Goal: Navigation & Orientation: Find specific page/section

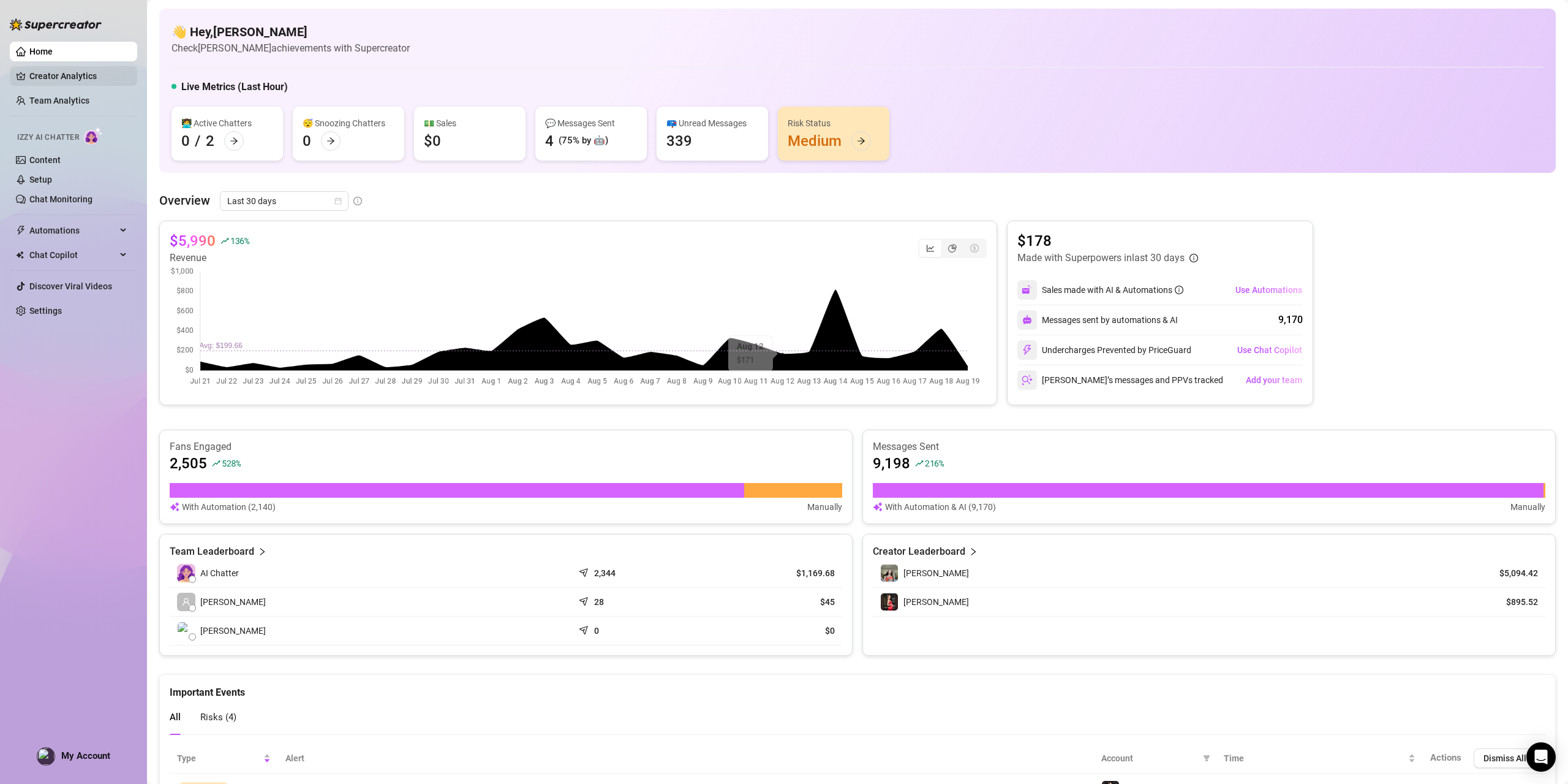
click at [71, 72] on link "Creator Analytics" at bounding box center [78, 76] width 98 height 20
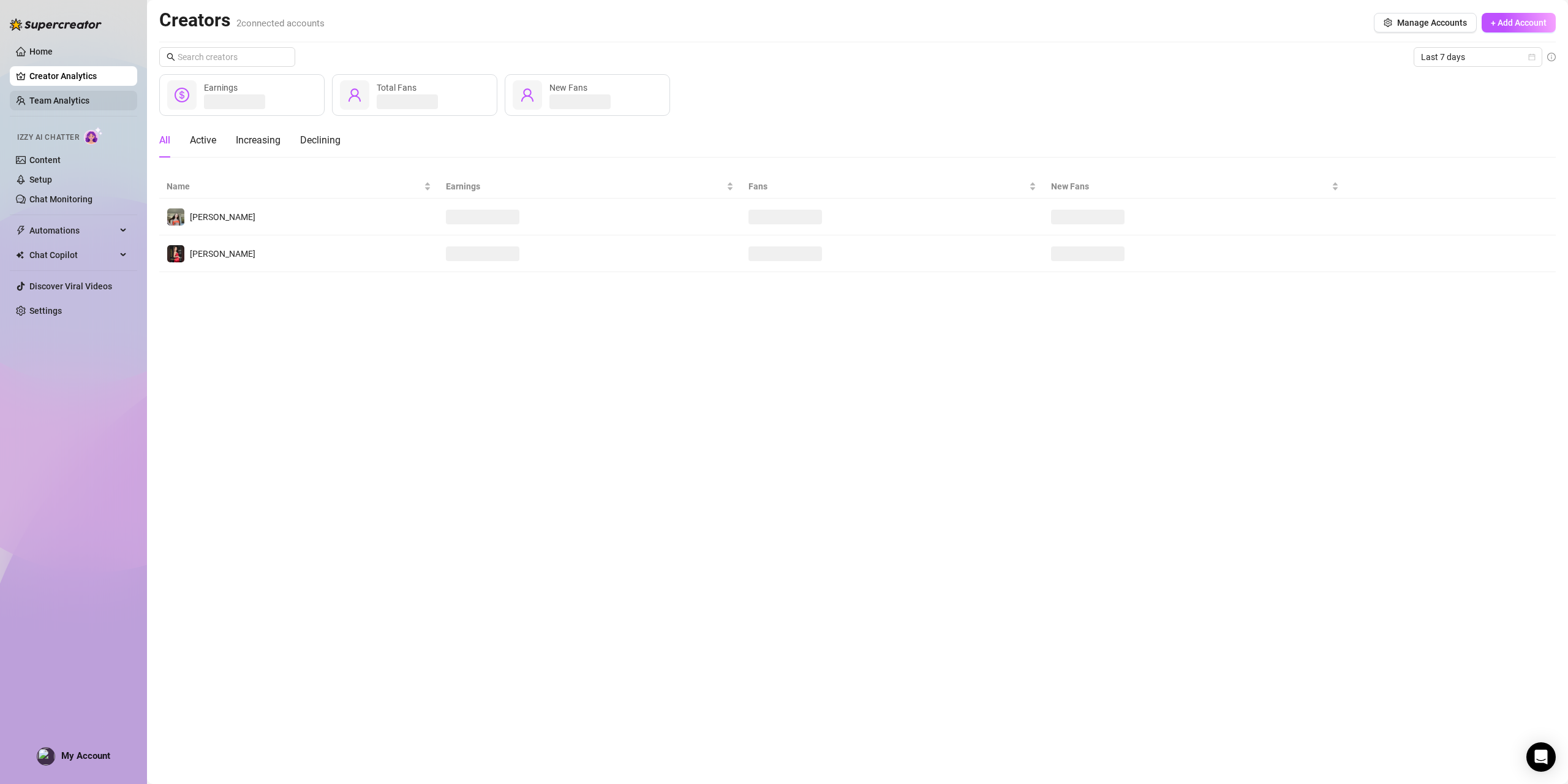
click at [60, 96] on link "Team Analytics" at bounding box center [59, 100] width 60 height 10
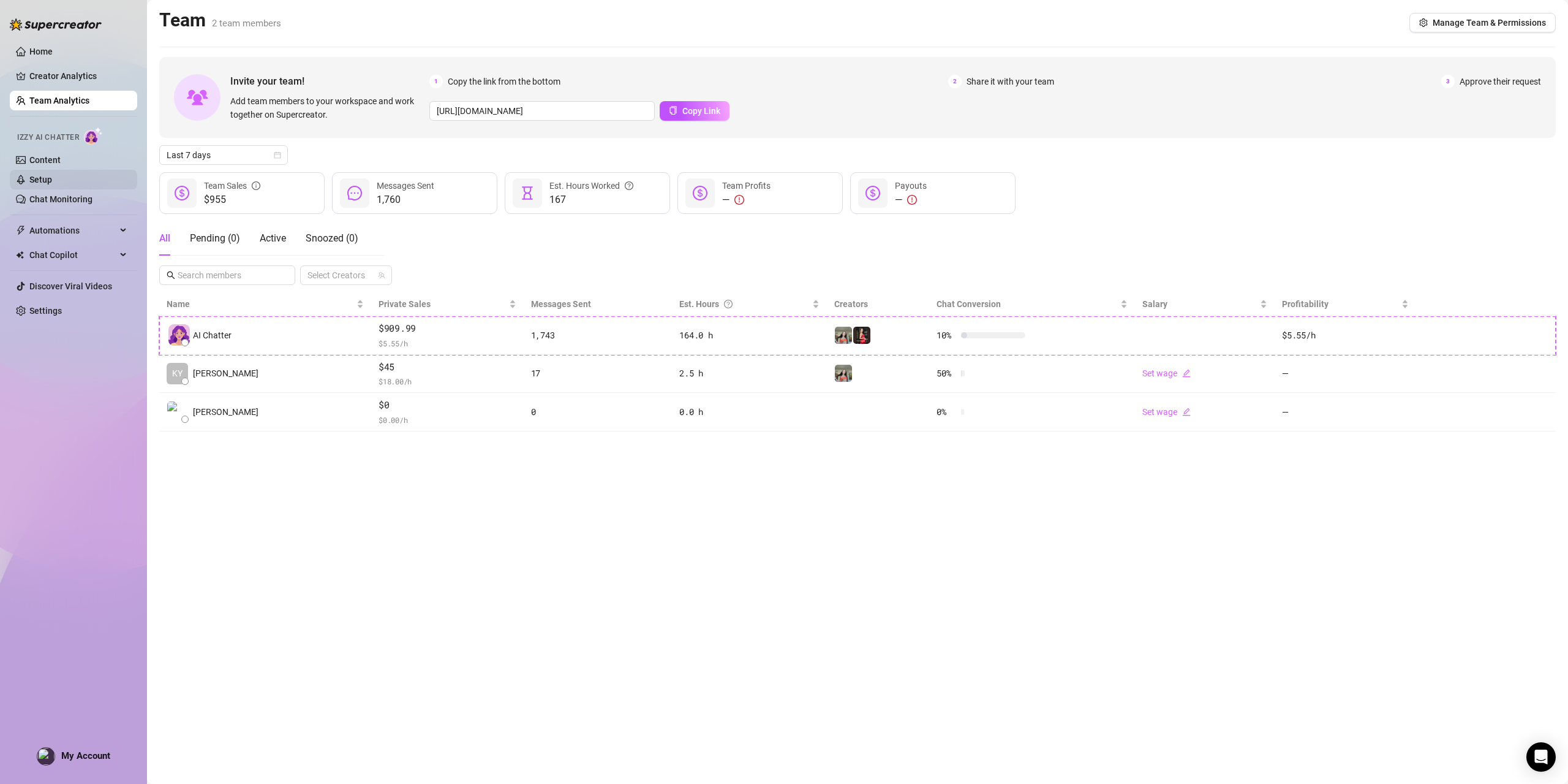
click at [48, 175] on link "Setup" at bounding box center [40, 179] width 23 height 10
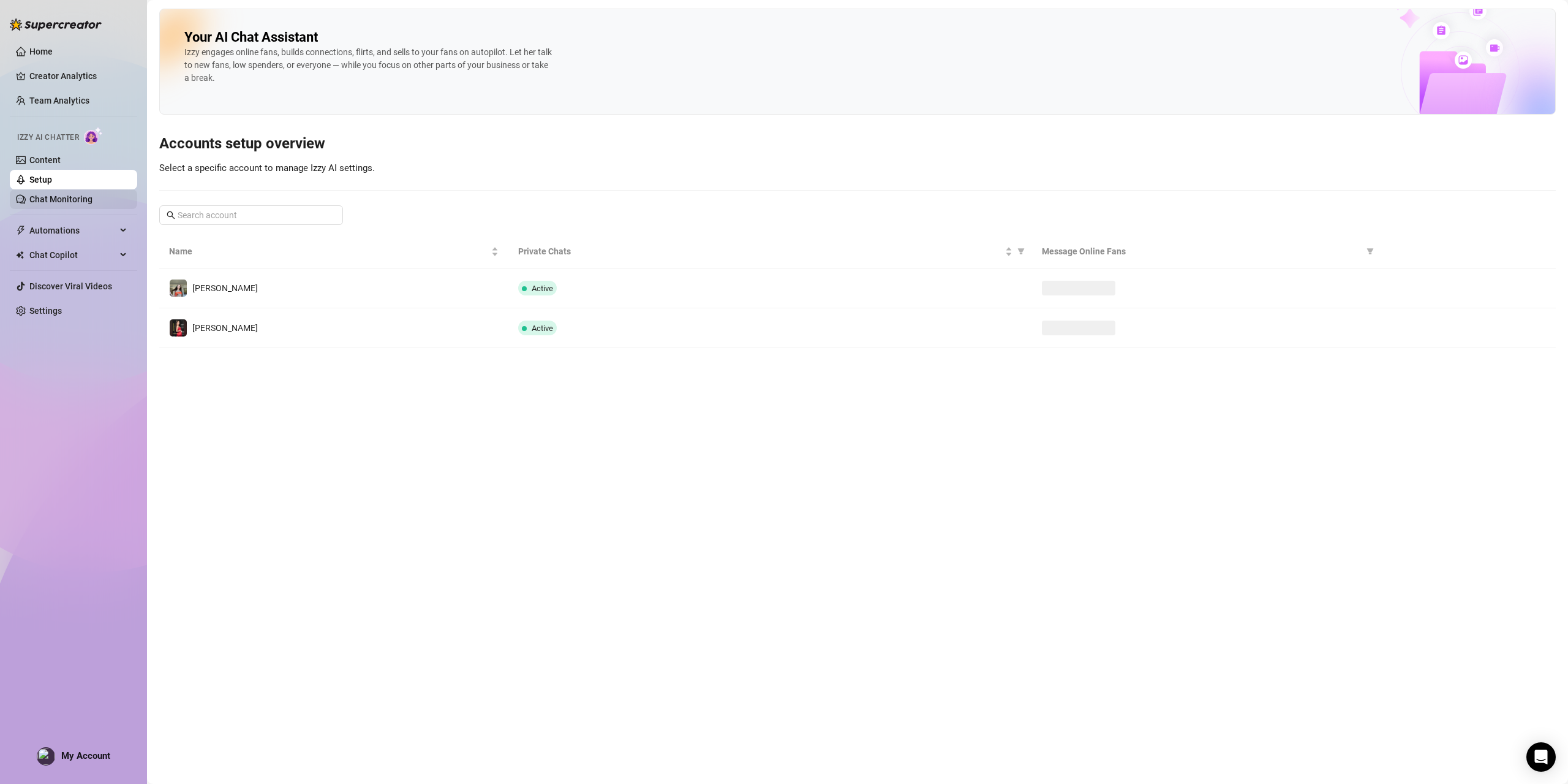
click at [52, 194] on link "Chat Monitoring" at bounding box center [60, 199] width 63 height 10
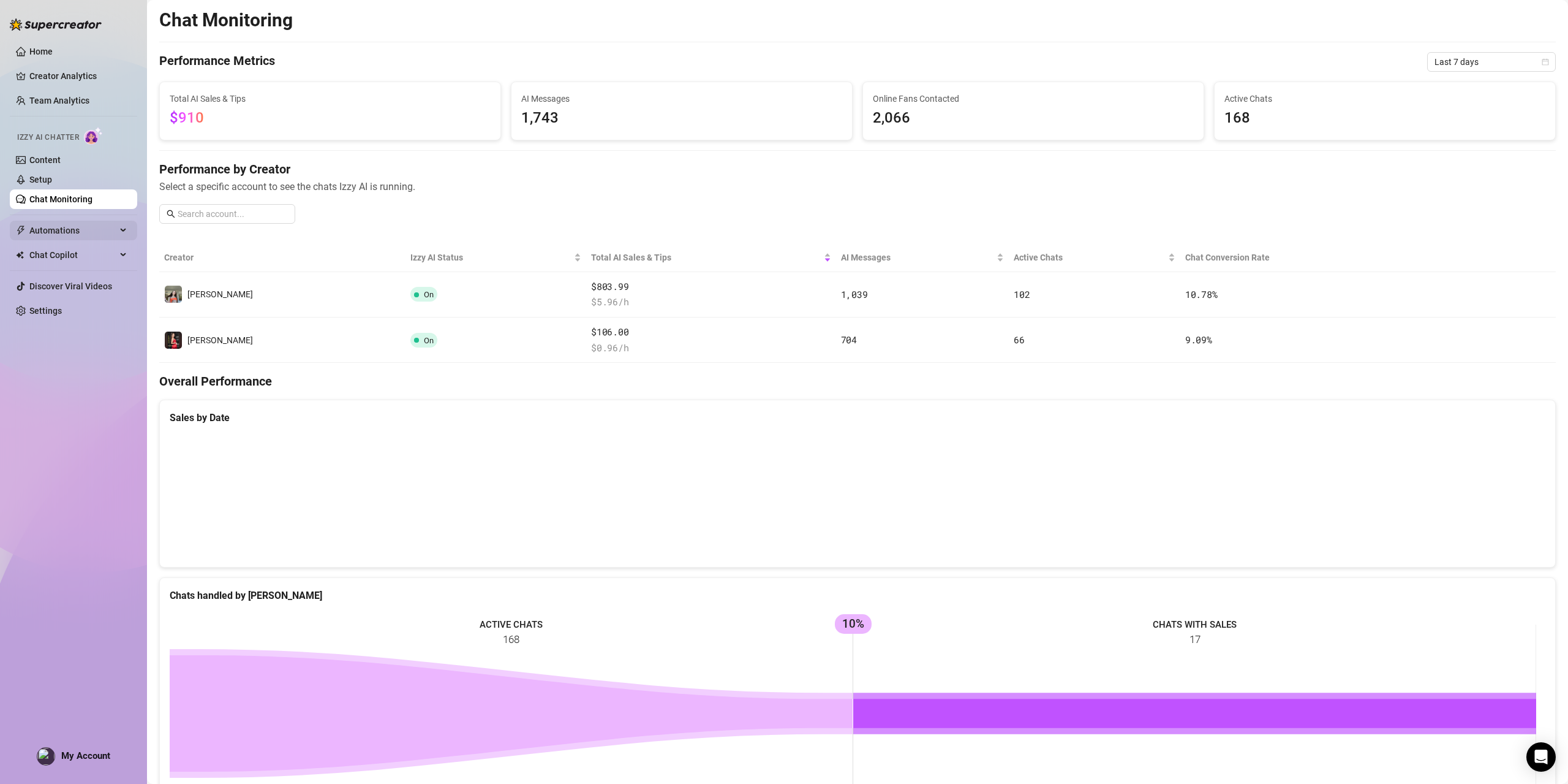
click at [62, 232] on span "Automations" at bounding box center [73, 230] width 87 height 20
